Goal: Information Seeking & Learning: Check status

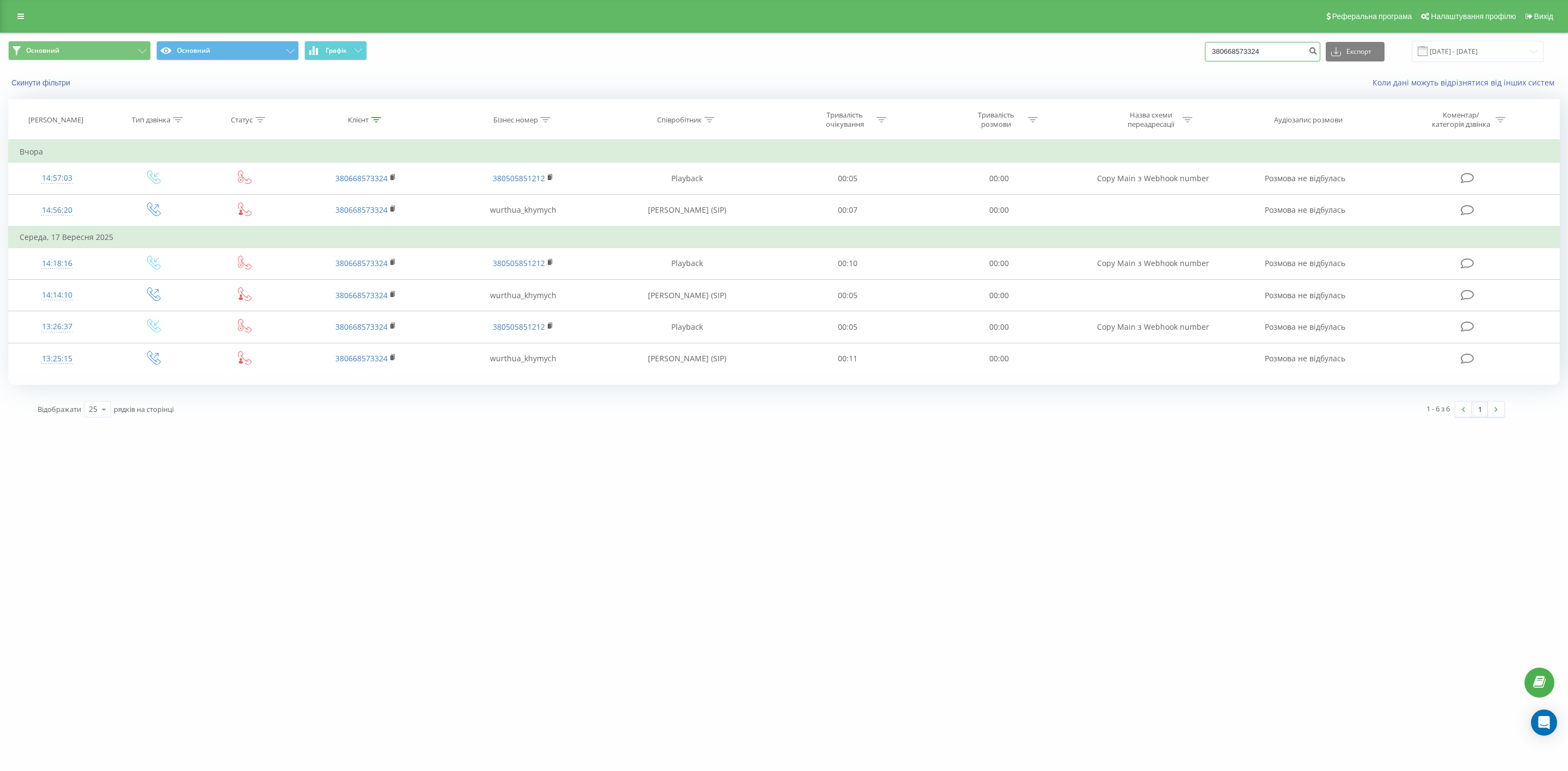
drag, startPoint x: 1292, startPoint y: 53, endPoint x: 1139, endPoint y: 45, distance: 153.2
click at [1139, 45] on div "Основний Основний Графік 380668573324 Експорт .csv .xls .xlsx [DATE] - [DATE]" at bounding box center [784, 51] width 1551 height 21
paste input "0682332018"
click at [1225, 51] on input "0682332018" at bounding box center [1262, 51] width 115 height 19
type input "380682332018"
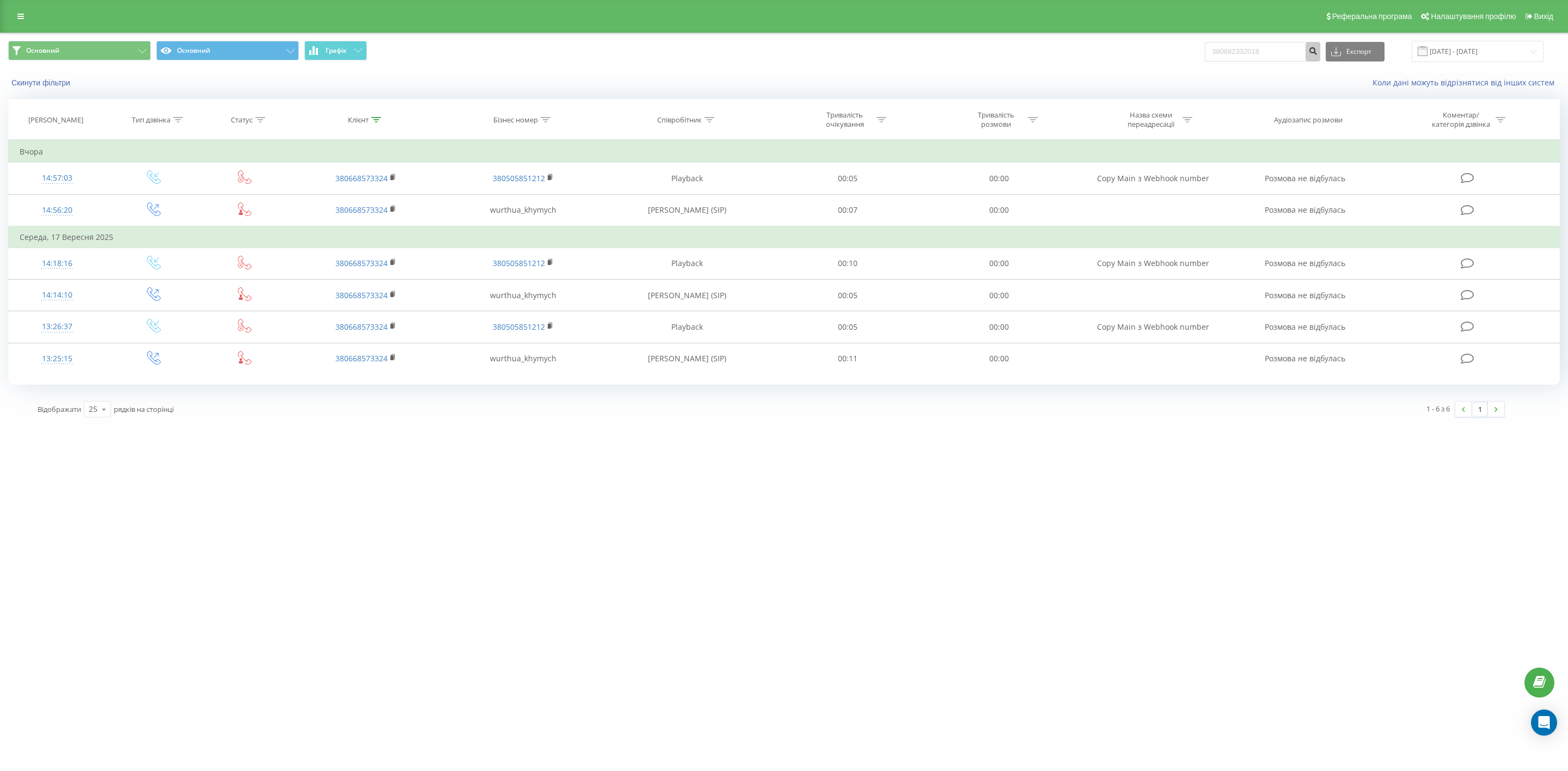
click at [1318, 46] on icon "submit" at bounding box center [1313, 49] width 9 height 6
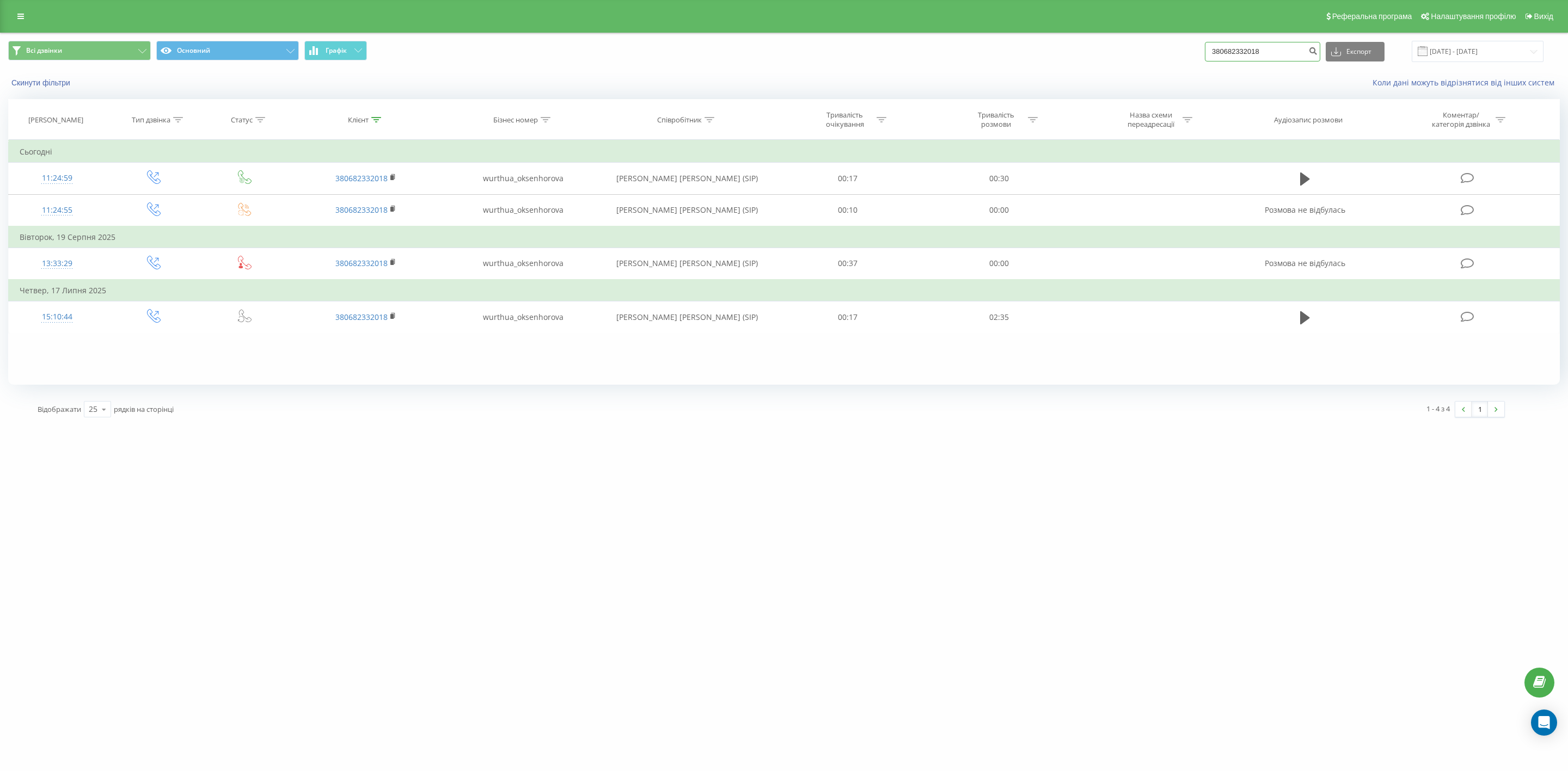
drag, startPoint x: 1302, startPoint y: 50, endPoint x: 1156, endPoint y: 44, distance: 146.1
click at [1156, 44] on div "Всі дзвінки Основний Графік 380682332018 Експорт .csv .xls .xlsx 19.06.2025 - 1…" at bounding box center [784, 51] width 1551 height 21
paste input "930216733"
type input "380930216733"
click at [1318, 48] on icon "submit" at bounding box center [1313, 49] width 9 height 6
